Goal: Information Seeking & Learning: Compare options

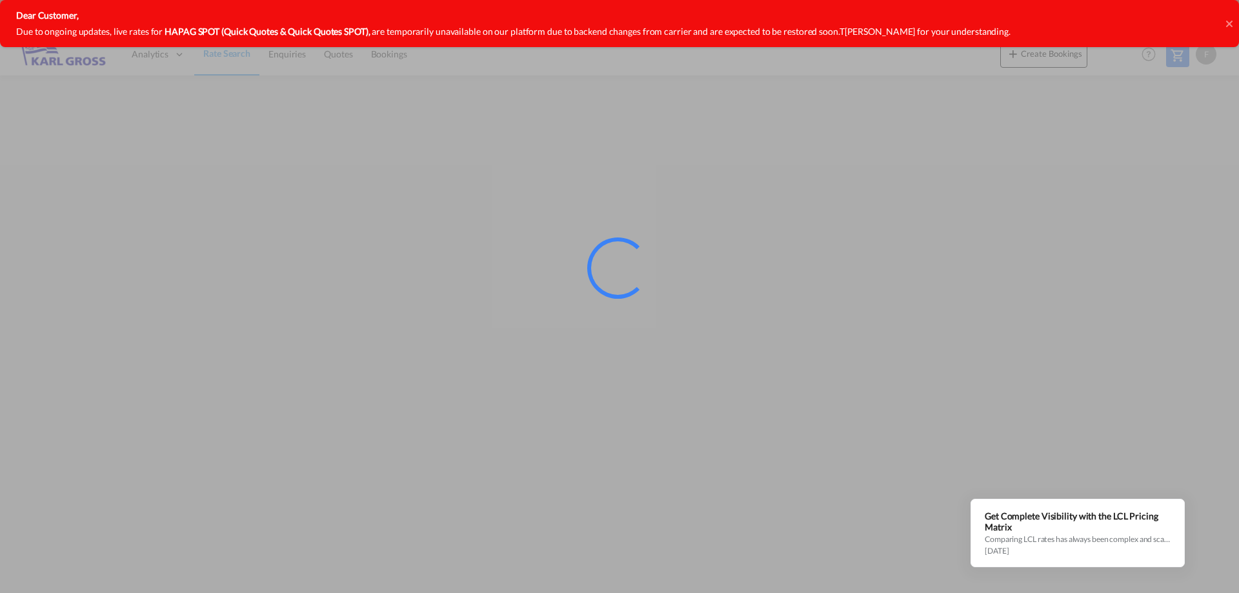
click at [1029, 279] on div at bounding box center [619, 296] width 1239 height 593
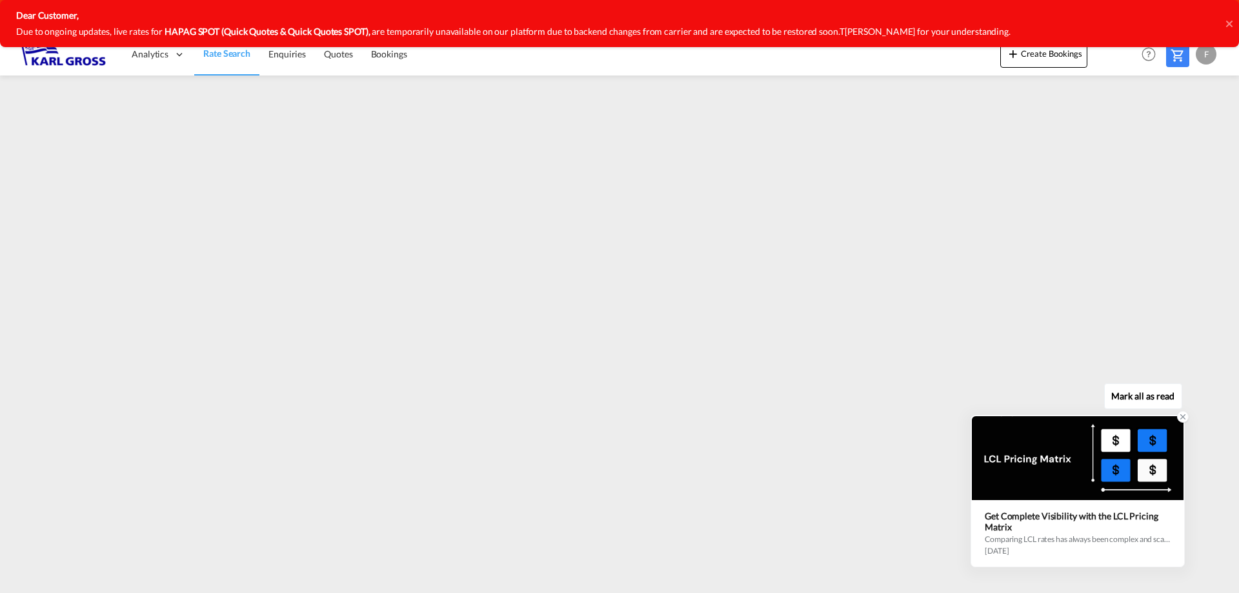
drag, startPoint x: 1110, startPoint y: 442, endPoint x: 1118, endPoint y: 447, distance: 9.9
click at [1110, 443] on div at bounding box center [1078, 458] width 212 height 84
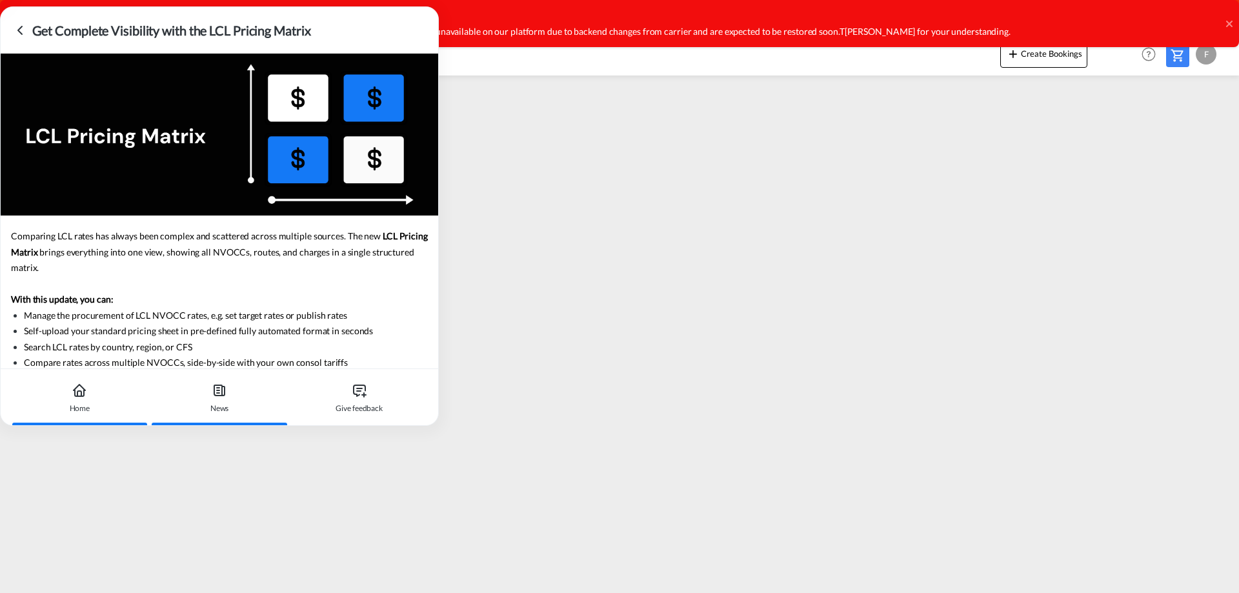
click at [81, 397] on icon at bounding box center [79, 390] width 15 height 15
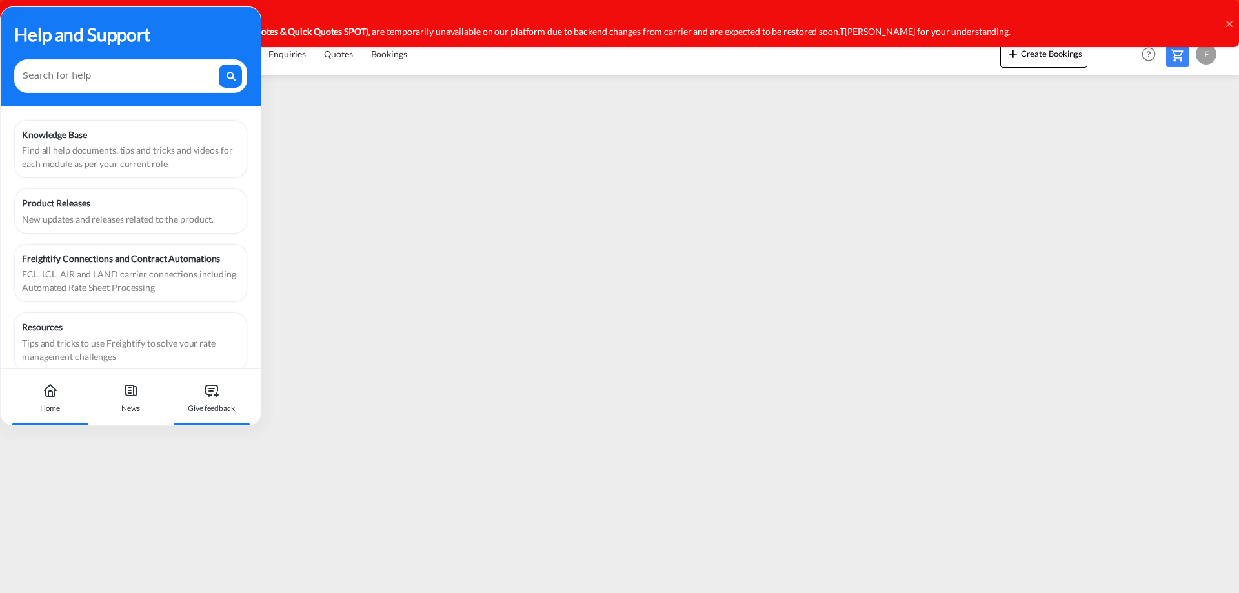
click at [206, 400] on div "Give feedback" at bounding box center [212, 397] width 72 height 57
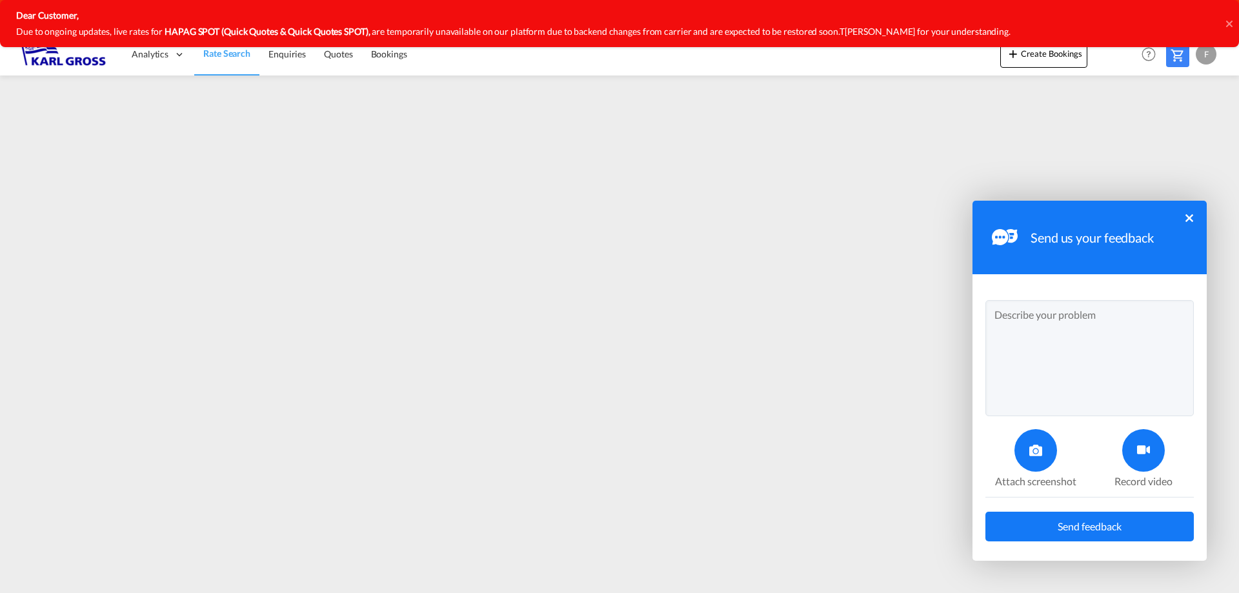
click at [1188, 215] on button "×" at bounding box center [1190, 218] width 8 height 8
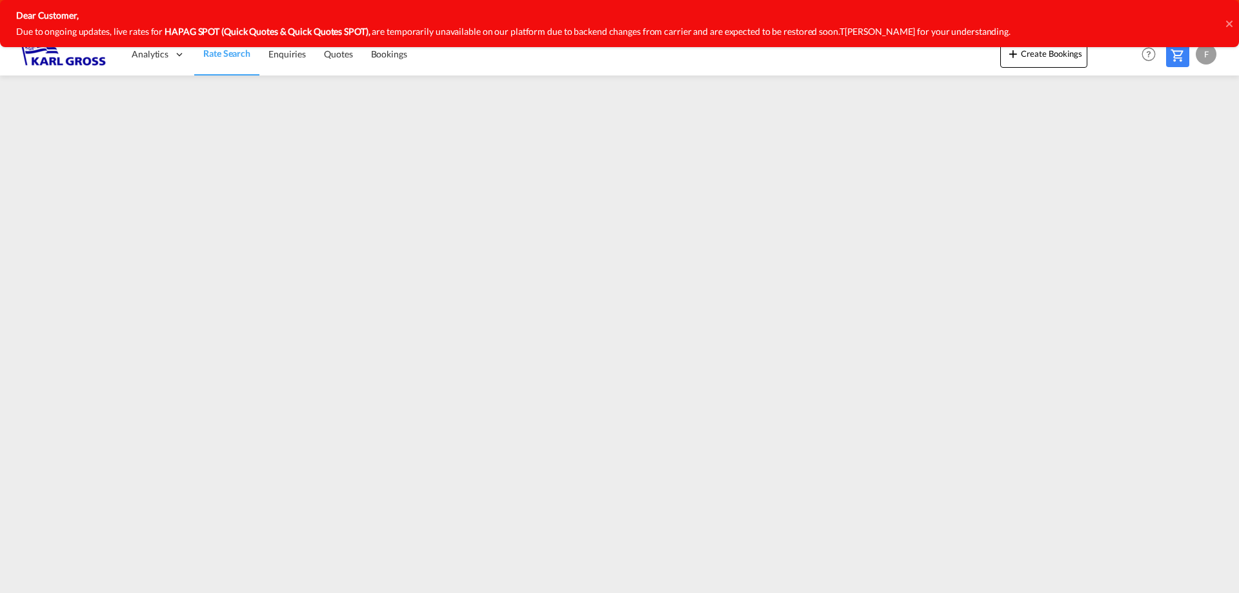
click at [1232, 19] on icon at bounding box center [1229, 24] width 6 height 10
